Goal: Information Seeking & Learning: Learn about a topic

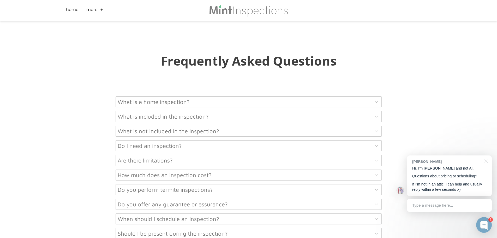
scroll to position [2557, 0]
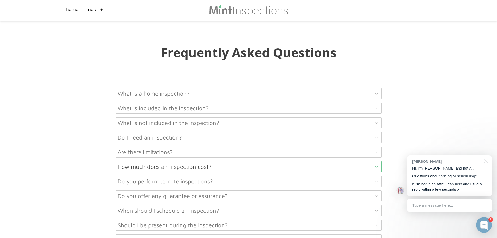
click at [123, 161] on div "How much does an inspection cost?" at bounding box center [249, 166] width 266 height 11
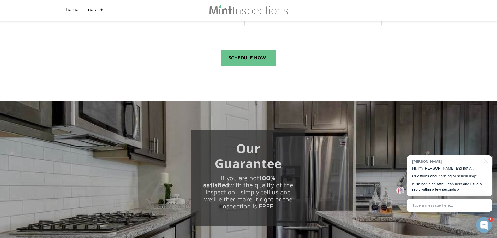
scroll to position [2140, 0]
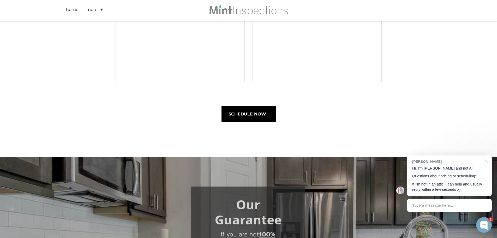
click at [255, 106] on span "Schedule Now" at bounding box center [249, 114] width 54 height 16
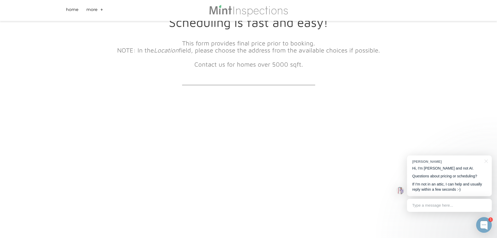
scroll to position [26, 0]
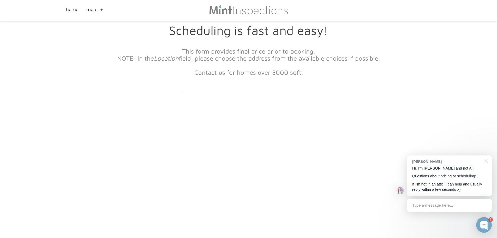
click at [102, 11] on link "+" at bounding box center [101, 11] width 3 height 8
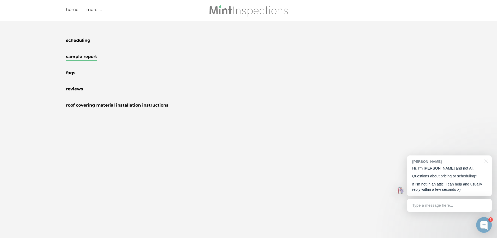
click at [86, 56] on link "Sample Report" at bounding box center [81, 57] width 31 height 7
click at [70, 75] on link "FAQs" at bounding box center [70, 73] width 9 height 7
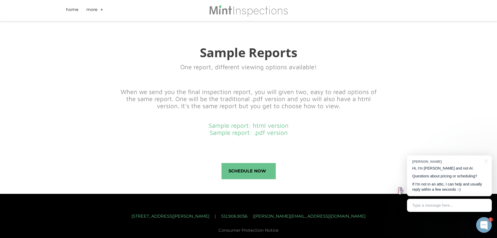
scroll to position [171, 0]
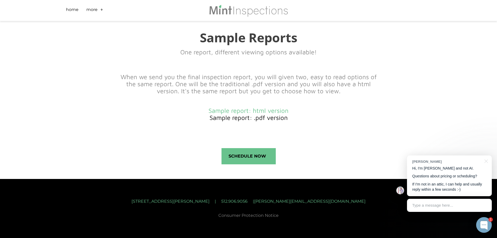
click at [246, 117] on link "Sample report: .pdf version" at bounding box center [249, 117] width 78 height 7
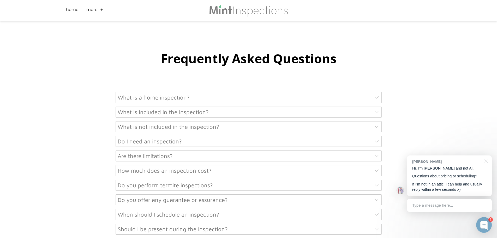
scroll to position [235, 0]
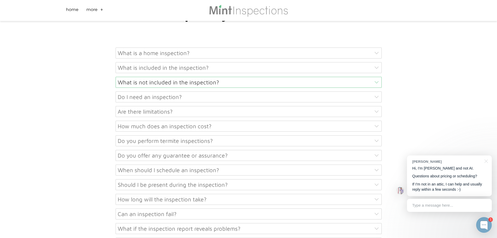
click at [174, 86] on div "What is not included in the inspection?" at bounding box center [249, 82] width 266 height 11
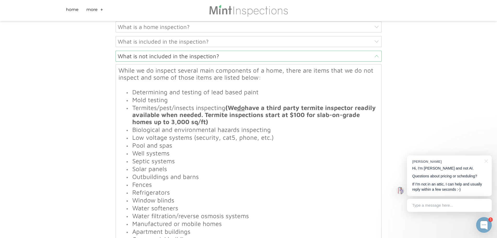
scroll to position [287, 0]
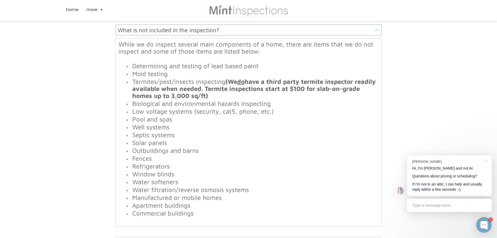
click at [173, 43] on span "While we do inspect several main components of a home, there are items that we …" at bounding box center [245, 47] width 255 height 14
click at [300, 33] on div "What is not included in the inspection?" at bounding box center [249, 30] width 266 height 11
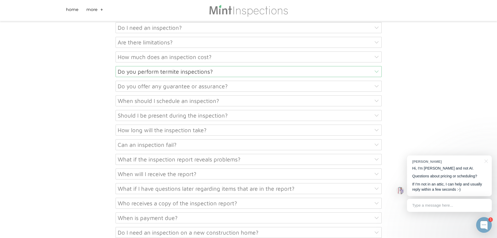
scroll to position [313, 0]
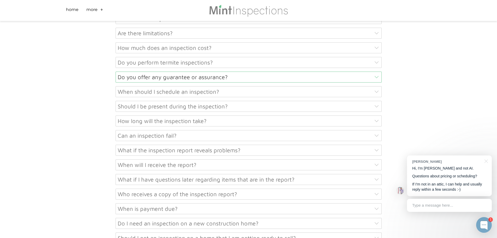
click at [253, 79] on div "Do you offer any guarantee or assurance?" at bounding box center [249, 76] width 266 height 11
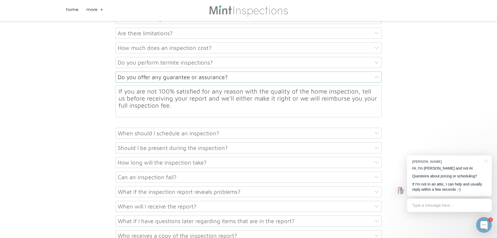
click at [253, 79] on div "Do you offer any guarantee or assurance?" at bounding box center [249, 76] width 266 height 11
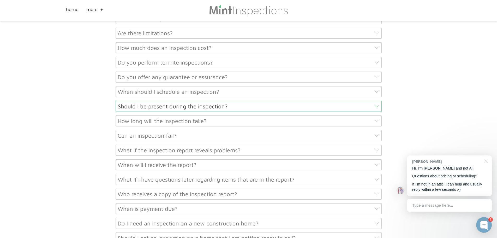
click at [255, 109] on div "Should I be present during the inspection?" at bounding box center [249, 106] width 266 height 11
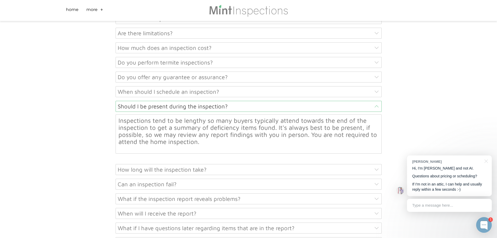
click at [256, 109] on div "Should I be present during the inspection?" at bounding box center [249, 106] width 266 height 11
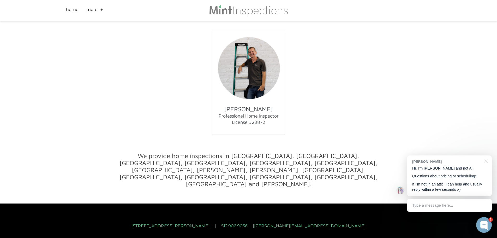
scroll to position [558, 0]
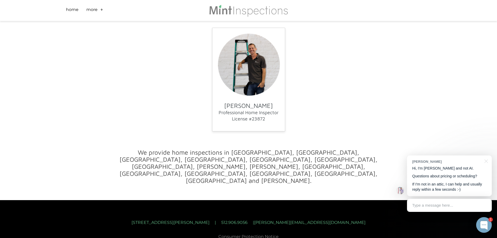
click at [262, 121] on font "Professional Home Inspector License #23872" at bounding box center [249, 116] width 60 height 12
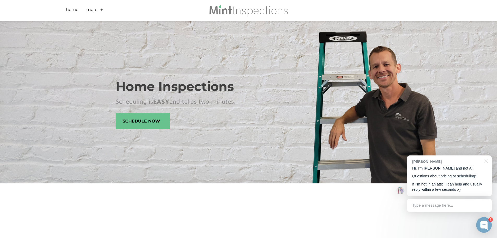
scroll to position [0, 0]
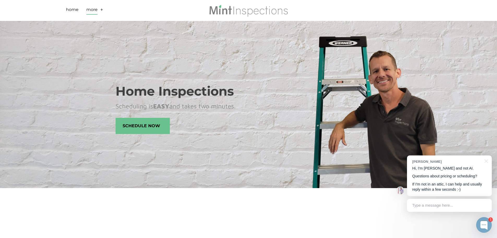
click at [96, 8] on link "More" at bounding box center [91, 11] width 11 height 8
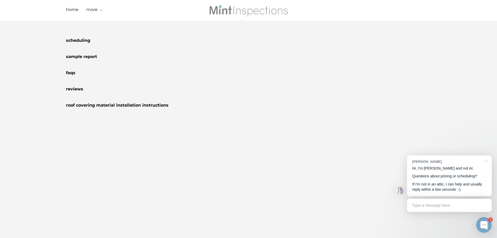
click at [154, 144] on div "Scheduling Sample Report FAQs Reviews Roof Covering Material Installation Instr…" at bounding box center [248, 129] width 497 height 217
click at [81, 39] on link "Scheduling" at bounding box center [78, 41] width 24 height 7
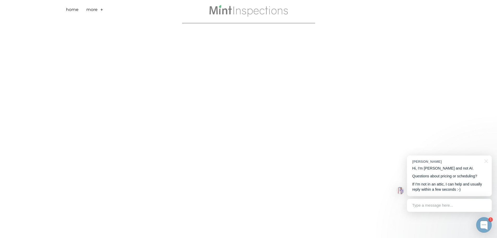
scroll to position [183, 0]
click at [467, 209] on div "Type a message here..." at bounding box center [449, 205] width 85 height 13
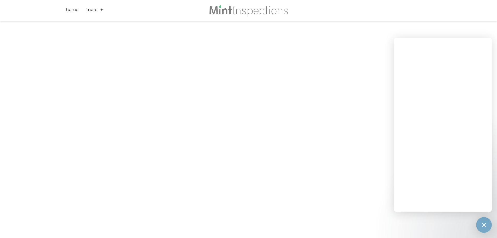
scroll to position [78, 0]
click at [102, 10] on link "+" at bounding box center [101, 11] width 3 height 8
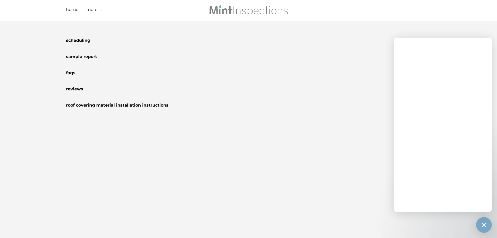
click at [102, 10] on link "-" at bounding box center [101, 11] width 2 height 8
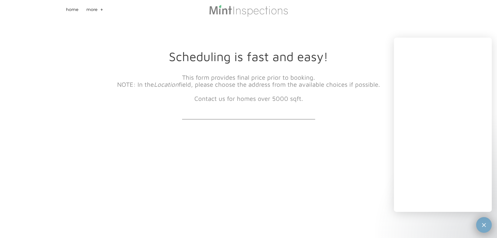
click at [480, 227] on div "1" at bounding box center [484, 225] width 16 height 16
